Goal: Task Accomplishment & Management: Complete application form

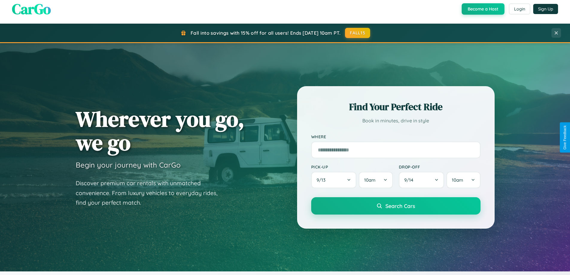
scroll to position [258, 0]
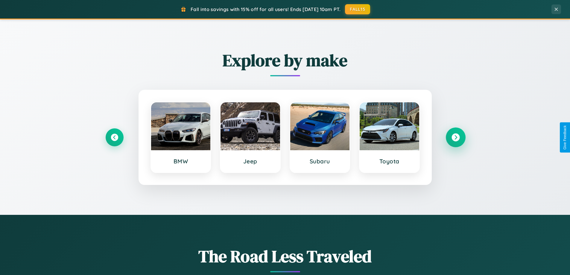
click at [455, 137] on icon at bounding box center [455, 137] width 8 height 8
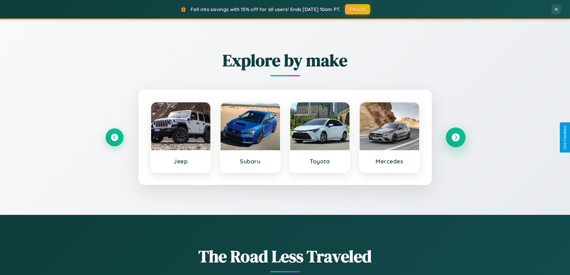
click at [455, 137] on icon at bounding box center [455, 137] width 8 height 8
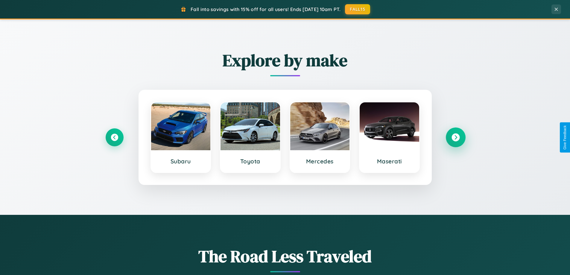
click at [455, 137] on icon at bounding box center [455, 137] width 8 height 8
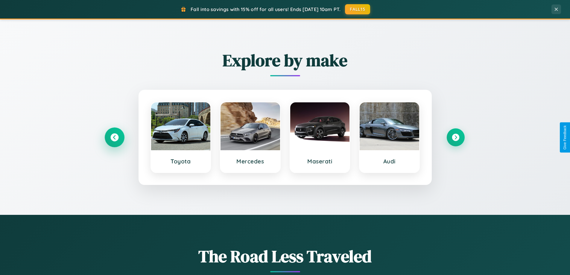
click at [114, 137] on icon at bounding box center [114, 137] width 8 height 8
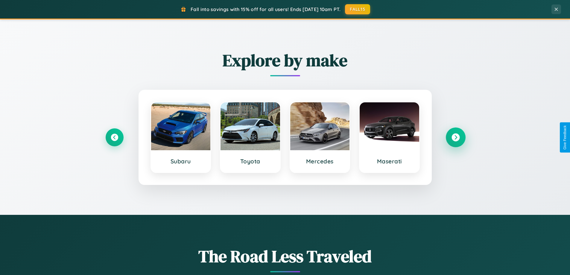
click at [455, 137] on icon at bounding box center [455, 137] width 8 height 8
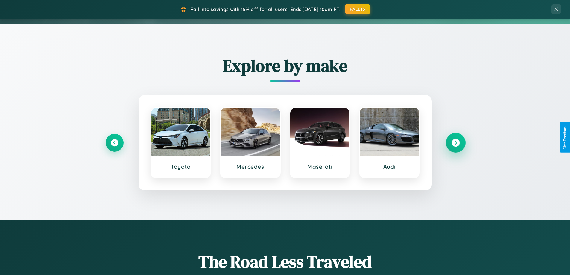
scroll to position [0, 0]
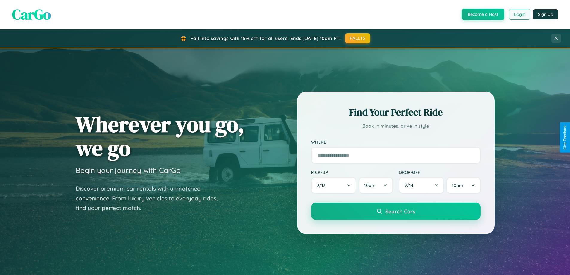
click at [519, 14] on button "Login" at bounding box center [519, 14] width 21 height 11
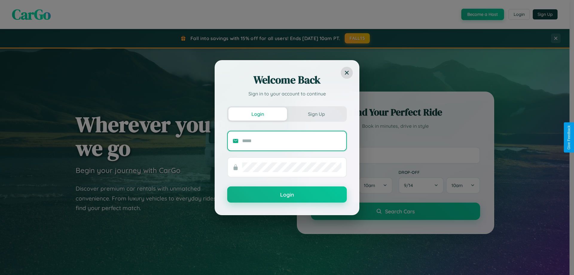
click at [292, 141] on input "text" at bounding box center [291, 141] width 99 height 10
type input "**********"
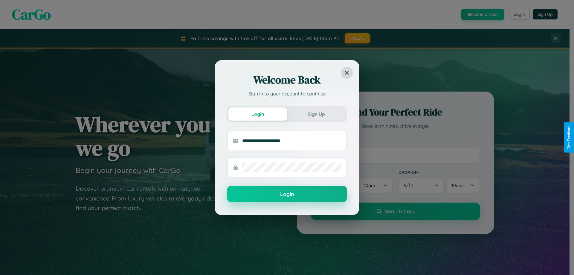
click at [287, 194] on button "Login" at bounding box center [287, 194] width 120 height 16
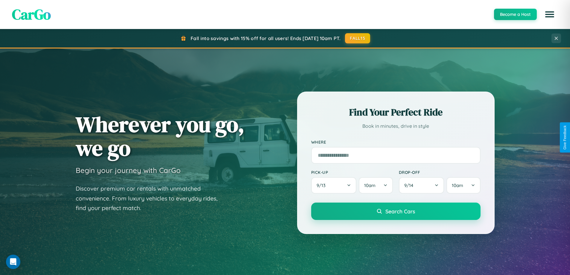
scroll to position [961, 0]
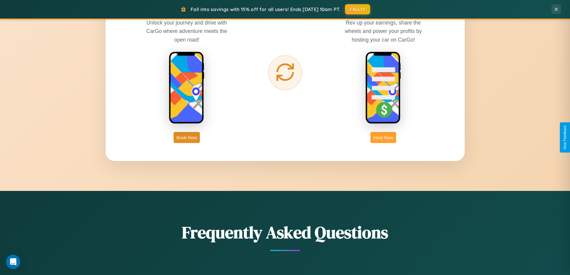
click at [383, 137] on button "Host Now" at bounding box center [382, 137] width 25 height 11
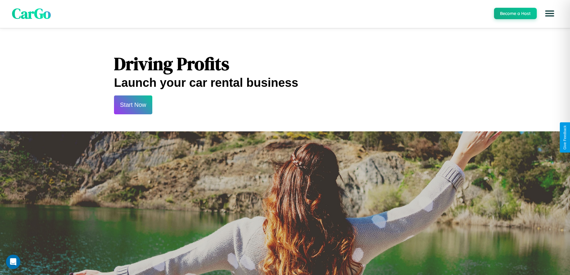
scroll to position [787, 0]
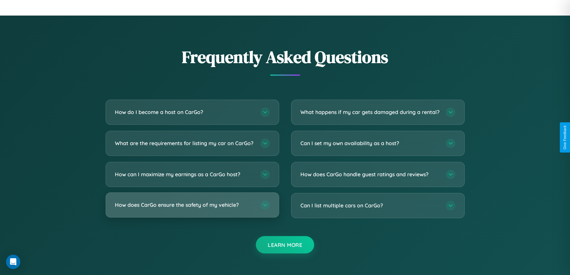
click at [192, 210] on div "Frequently Asked Questions How do I become a host on CarGo? To become a host on…" at bounding box center [285, 149] width 383 height 208
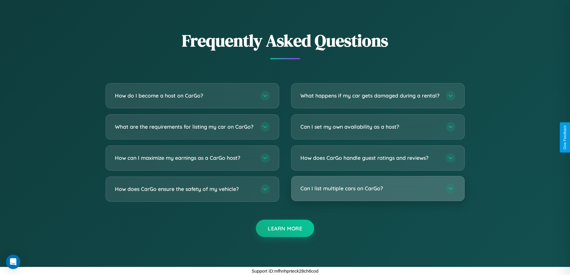
click at [377, 188] on h3 "Can I list multiple cars on CarGo?" at bounding box center [369, 187] width 139 height 7
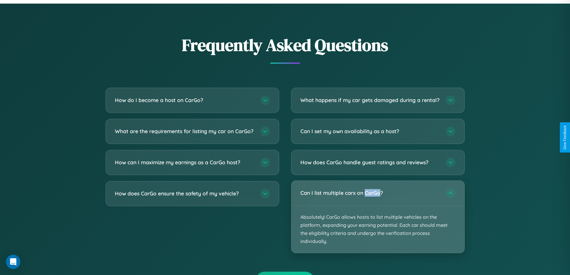
scroll to position [623, 0]
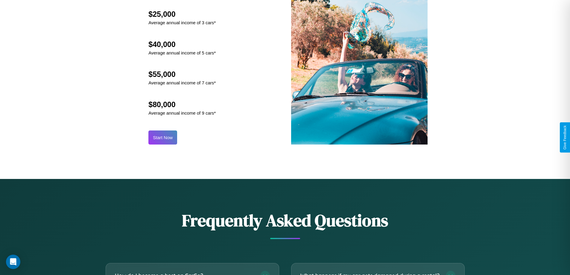
click at [163, 137] on button "Start Now" at bounding box center [162, 137] width 29 height 14
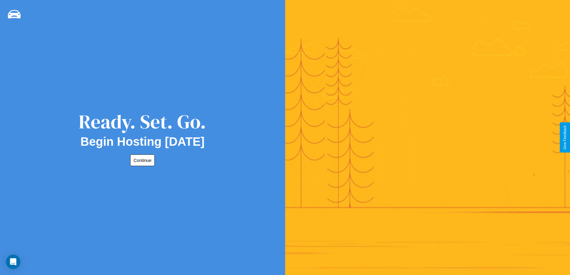
click at [141, 160] on button "Continue" at bounding box center [142, 160] width 25 height 12
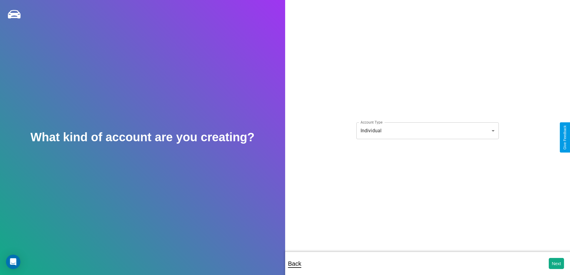
click at [427, 130] on body "**********" at bounding box center [285, 141] width 570 height 283
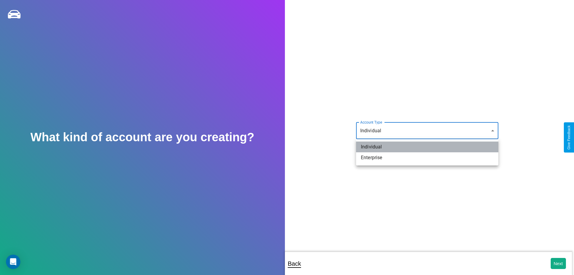
click at [427, 147] on li "Individual" at bounding box center [427, 146] width 142 height 11
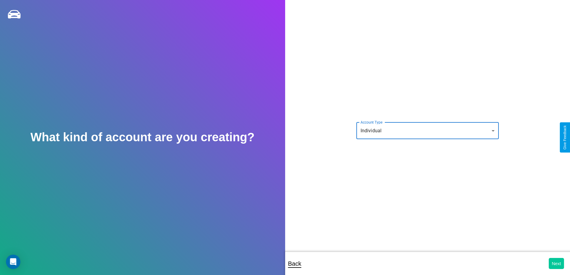
click at [556, 263] on button "Next" at bounding box center [555, 263] width 15 height 11
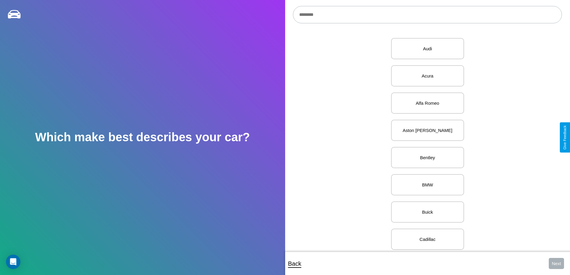
scroll to position [177, 0]
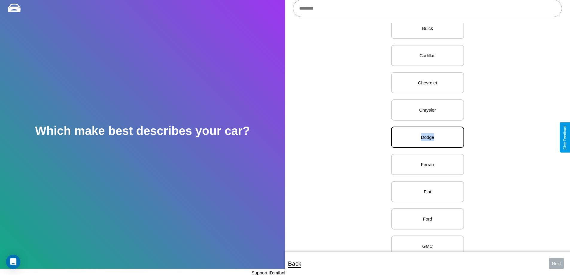
click at [425, 137] on p "Dodge" at bounding box center [427, 137] width 60 height 8
click at [556, 263] on button "Next" at bounding box center [555, 263] width 15 height 11
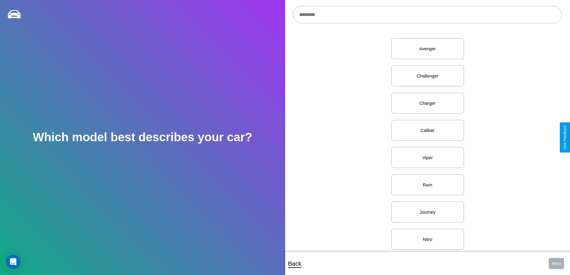
click at [427, 15] on input "text" at bounding box center [427, 14] width 269 height 17
type input "**********"
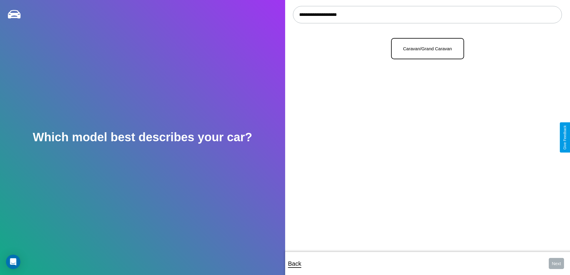
click at [425, 49] on p "Caravan/Grand Caravan" at bounding box center [427, 49] width 60 height 8
click at [556, 263] on button "Next" at bounding box center [555, 263] width 15 height 11
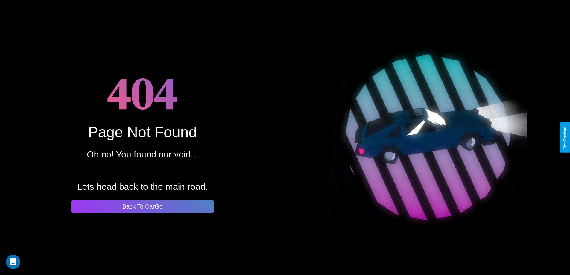
click at [142, 206] on button "Back To CarGo" at bounding box center [142, 206] width 142 height 13
